Goal: Information Seeking & Learning: Learn about a topic

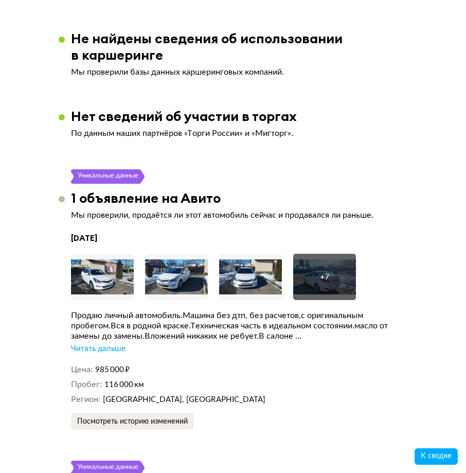
scroll to position [2214, 0]
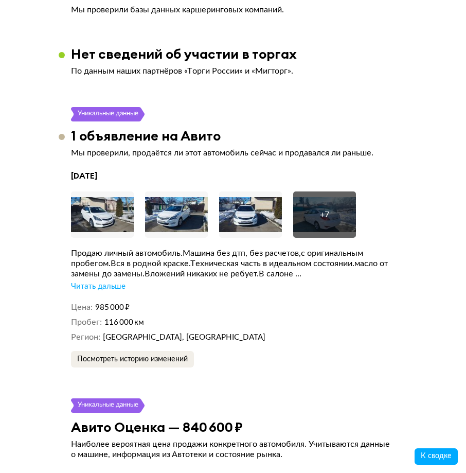
click at [96, 282] on div "Читать дальше" at bounding box center [98, 287] width 55 height 10
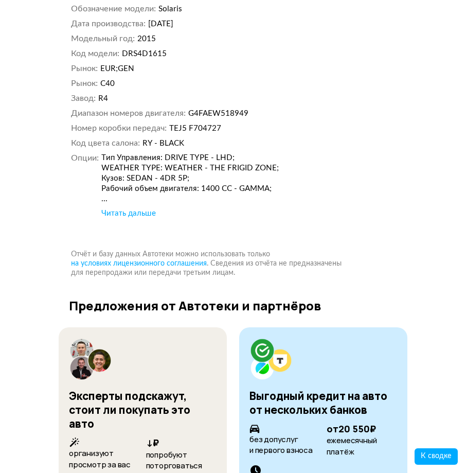
scroll to position [3604, 0]
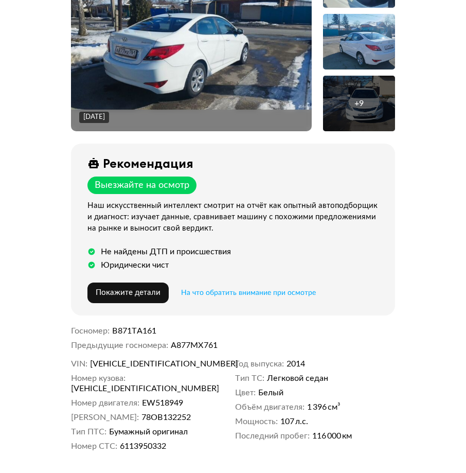
scroll to position [309, 0]
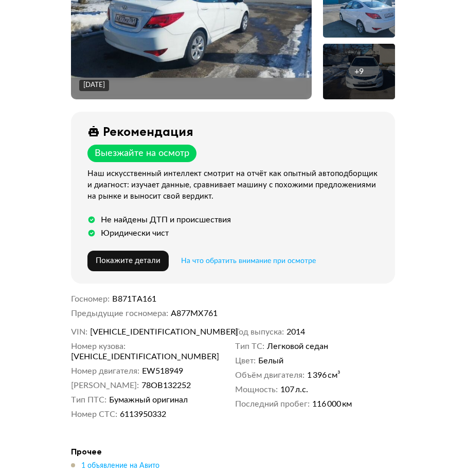
click at [109, 331] on span "[VEHICLE_IDENTIFICATION_NUMBER]" at bounding box center [149, 332] width 118 height 10
copy span "[VEHICLE_IDENTIFICATION_NUMBER]"
